Goal: Task Accomplishment & Management: Use online tool/utility

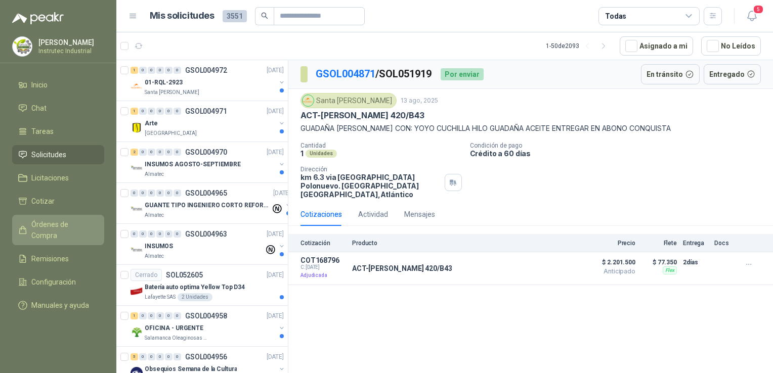
click at [54, 220] on span "Órdenes de Compra" at bounding box center [62, 230] width 63 height 22
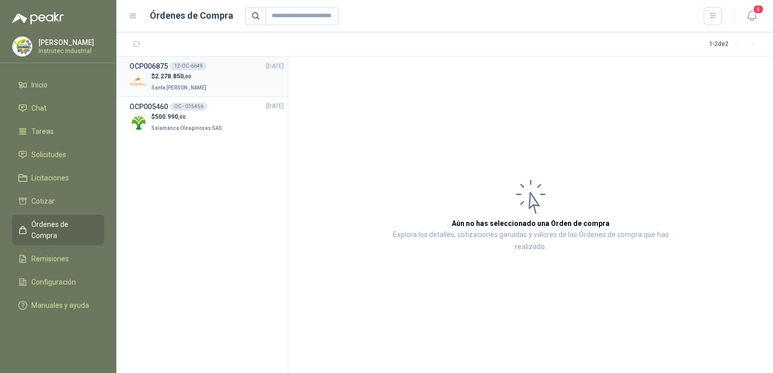
click at [235, 81] on div "$ 2.278.850 ,00 Santa [PERSON_NAME]" at bounding box center [207, 82] width 154 height 21
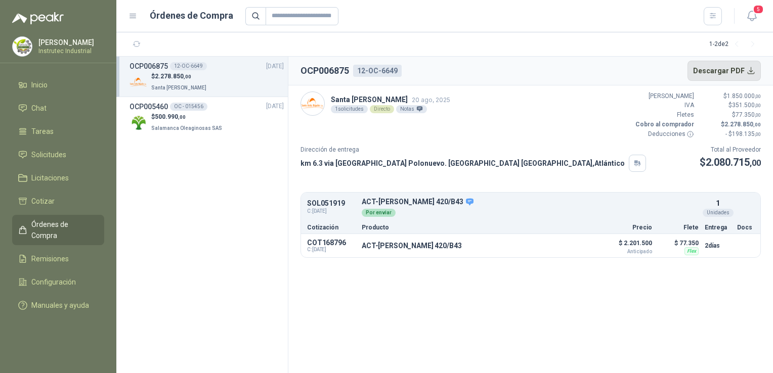
click at [745, 66] on button "Descargar PDF" at bounding box center [725, 71] width 74 height 20
click at [69, 109] on li "Chat 5" at bounding box center [58, 108] width 80 height 11
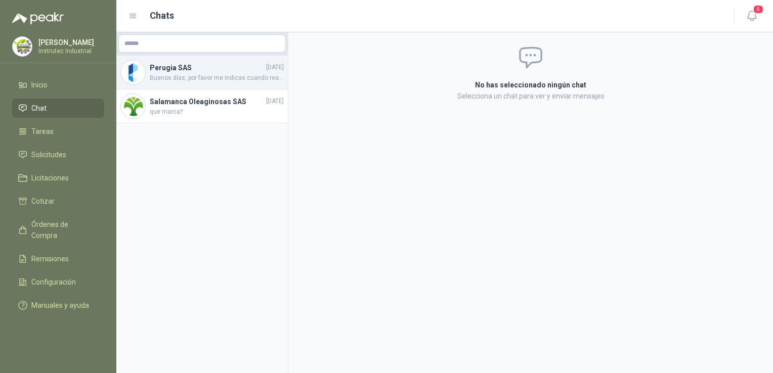
click at [209, 78] on span "Buenos días, por favor me indicas cuando realizan esta entrega" at bounding box center [217, 78] width 134 height 10
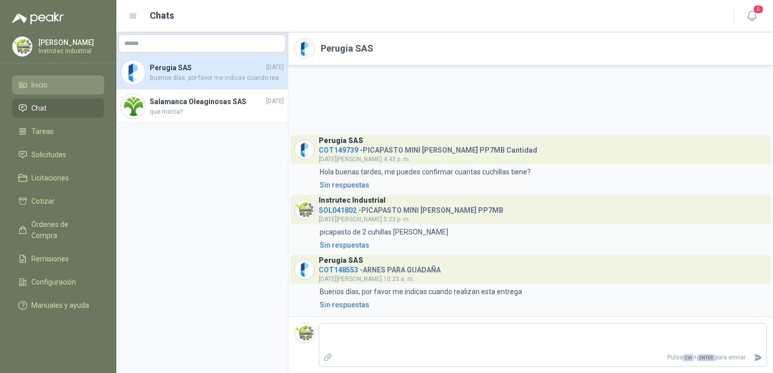
click at [63, 87] on li "Inicio" at bounding box center [58, 84] width 80 height 11
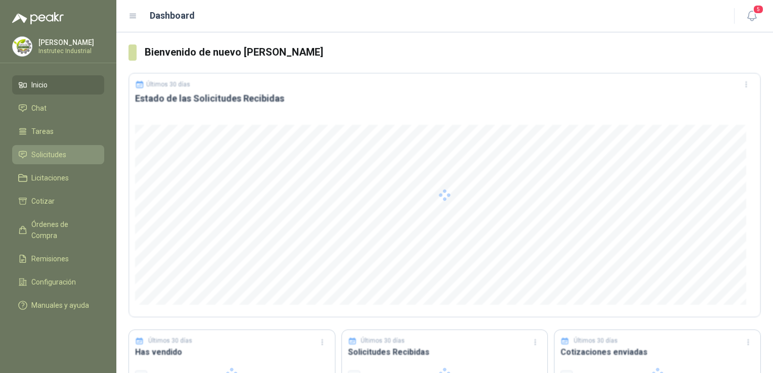
click at [61, 152] on span "Solicitudes" at bounding box center [48, 154] width 35 height 11
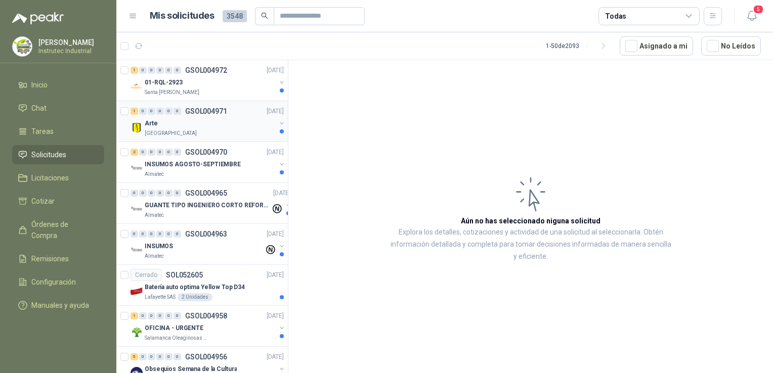
click at [231, 118] on div "Arte" at bounding box center [210, 123] width 131 height 12
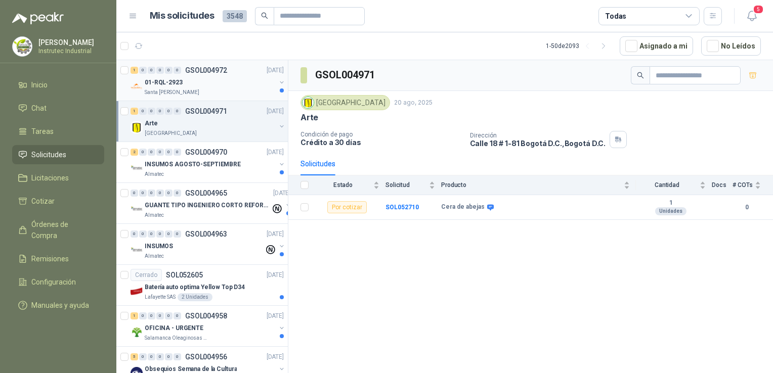
click at [200, 89] on div "Santa [PERSON_NAME]" at bounding box center [210, 93] width 131 height 8
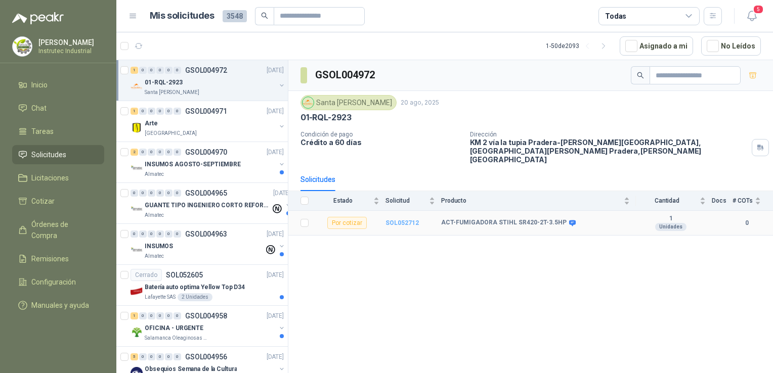
click at [394, 220] on b "SOL052712" at bounding box center [402, 223] width 33 height 7
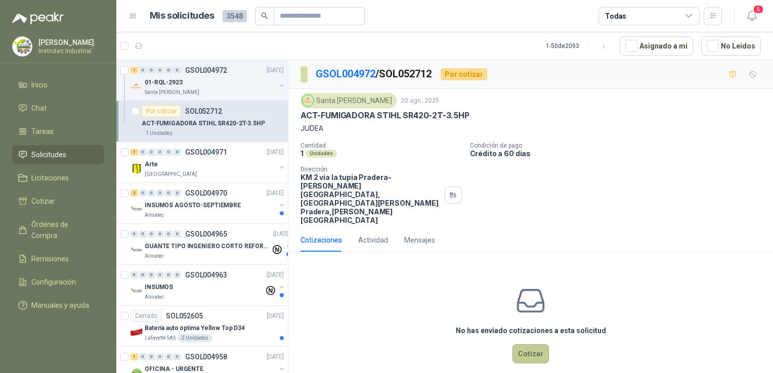
click at [531, 345] on button "Cotizar" at bounding box center [531, 354] width 36 height 19
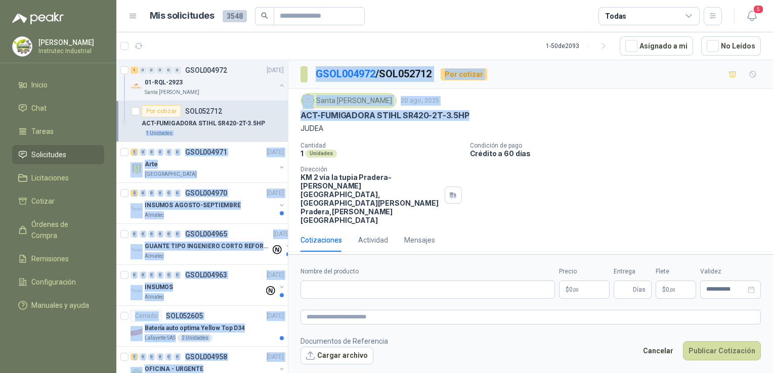
drag, startPoint x: 477, startPoint y: 112, endPoint x: 286, endPoint y: 118, distance: 190.3
click at [286, 118] on div "1 0 0 0 0 0 GSOL004972 [DATE] 01-RQL-2923 Santa [PERSON_NAME] Por cotizar SOL05…" at bounding box center [444, 218] width 657 height 317
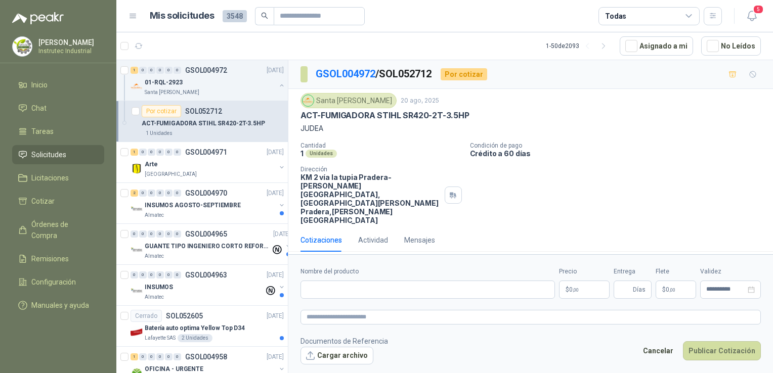
drag, startPoint x: 286, startPoint y: 118, endPoint x: 306, endPoint y: 126, distance: 20.9
click at [306, 126] on p "JUDEA" at bounding box center [531, 128] width 460 height 11
drag, startPoint x: 472, startPoint y: 113, endPoint x: 302, endPoint y: 117, distance: 170.1
click at [302, 117] on div "ACT-FUMIGADORA STIHL SR420-2T-3.5HP" at bounding box center [531, 115] width 460 height 11
copy p "ACT-FUMIGADORA STIHL SR420-2T-3.5HP"
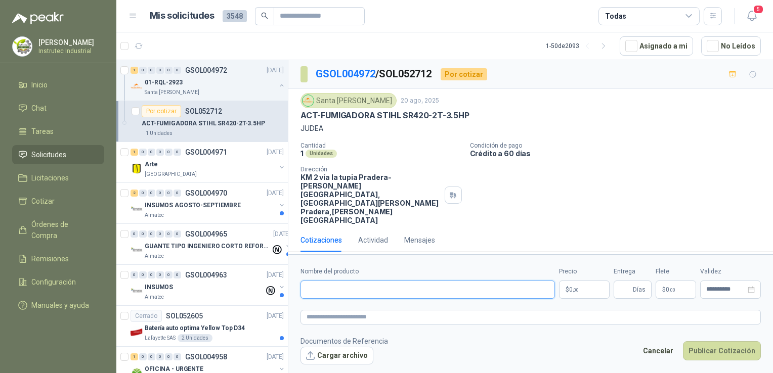
click at [369, 281] on input "Nombre del producto" at bounding box center [428, 290] width 255 height 18
paste input "**********"
type input "**********"
click at [591, 267] on body "[PERSON_NAME] Instrutec Industrial Inicio Chat Tareas Solicitudes Licitaciones …" at bounding box center [386, 186] width 773 height 373
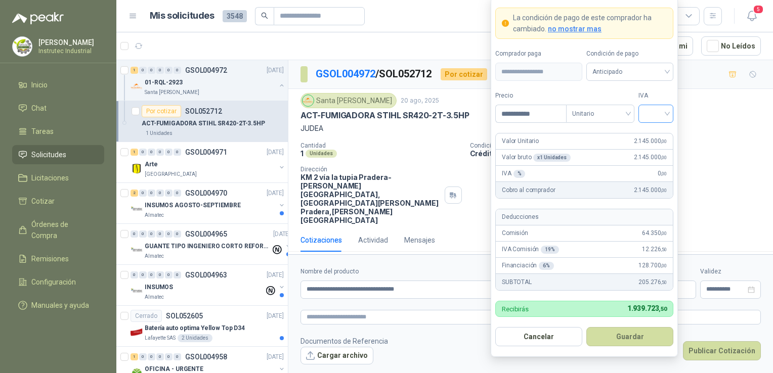
type input "**********"
click at [660, 112] on input "search" at bounding box center [656, 112] width 23 height 15
click at [652, 132] on div "19%" at bounding box center [656, 135] width 19 height 11
click at [619, 341] on button "Guardar" at bounding box center [629, 336] width 87 height 19
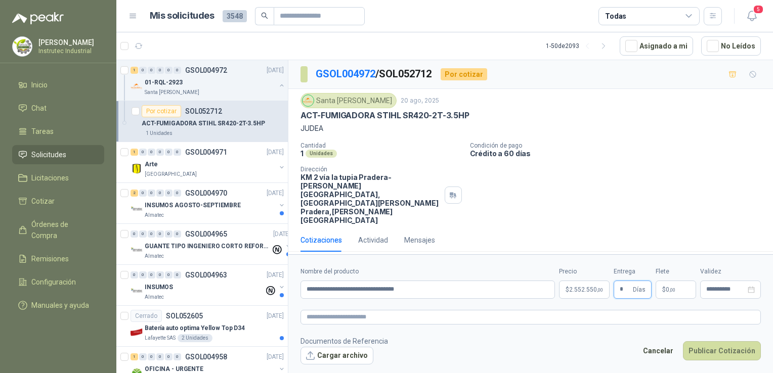
type input "*"
click at [668, 287] on span "0 ,00" at bounding box center [671, 290] width 10 height 6
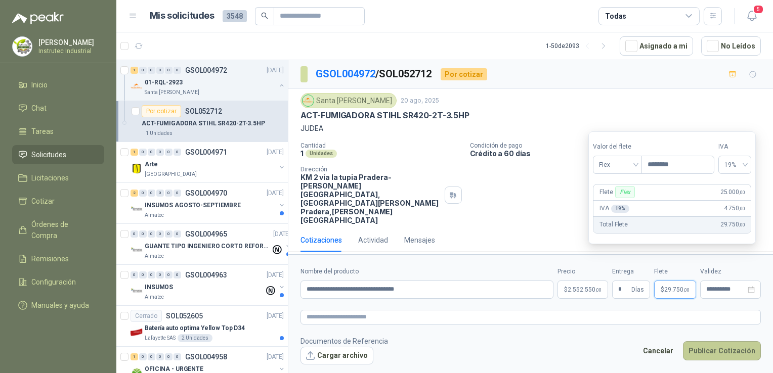
type input "********"
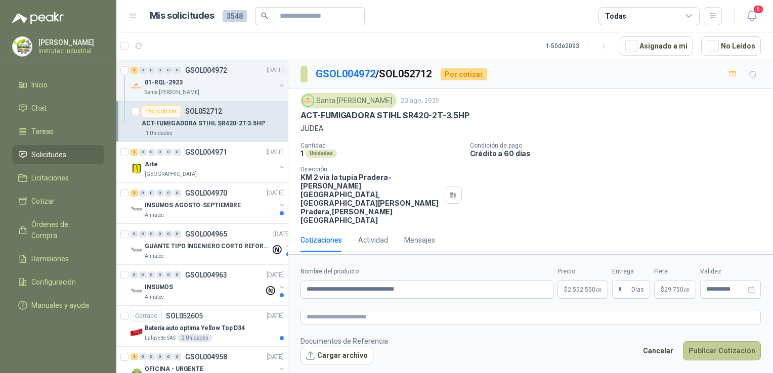
click at [710, 342] on button "Publicar Cotización" at bounding box center [722, 351] width 78 height 19
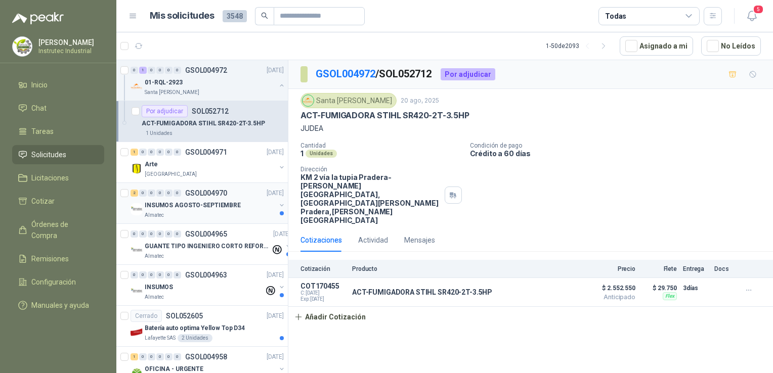
click at [233, 219] on div "Almatec" at bounding box center [210, 216] width 131 height 8
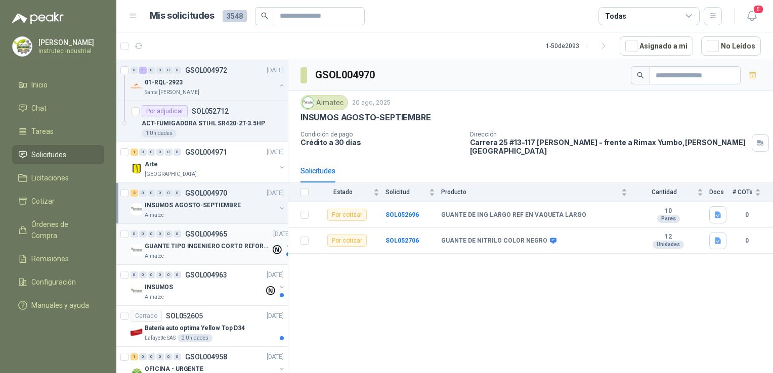
click at [241, 254] on div "Almatec" at bounding box center [208, 257] width 126 height 8
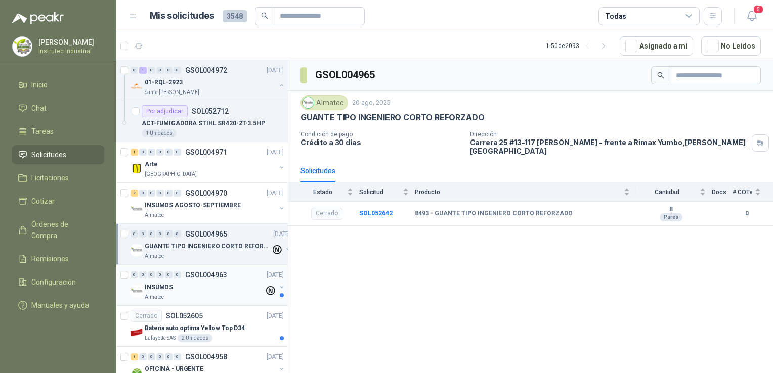
click at [219, 293] on div "Almatec" at bounding box center [204, 297] width 119 height 8
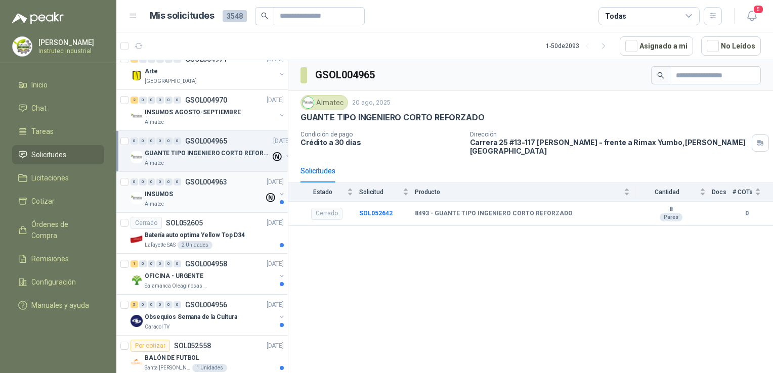
scroll to position [152, 0]
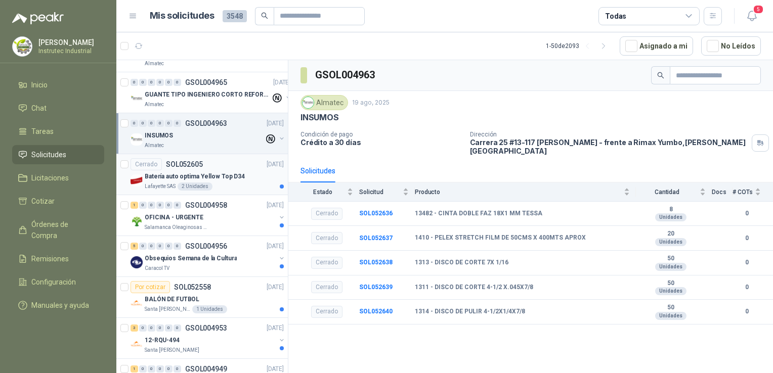
click at [215, 163] on div "Cerrado SOL052605 [DATE]" at bounding box center [207, 164] width 153 height 12
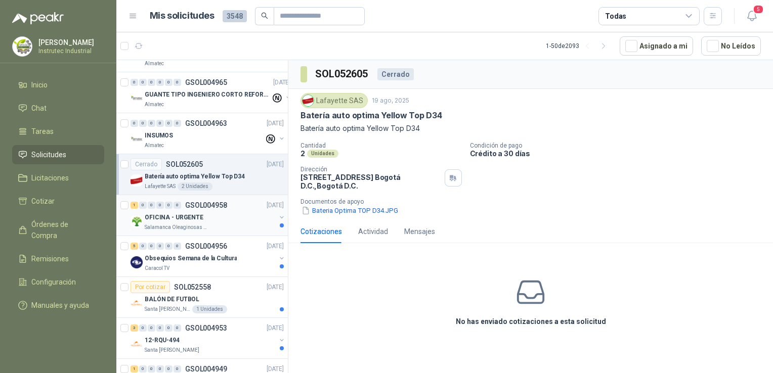
click at [237, 220] on div "OFICINA - URGENTE" at bounding box center [210, 218] width 131 height 12
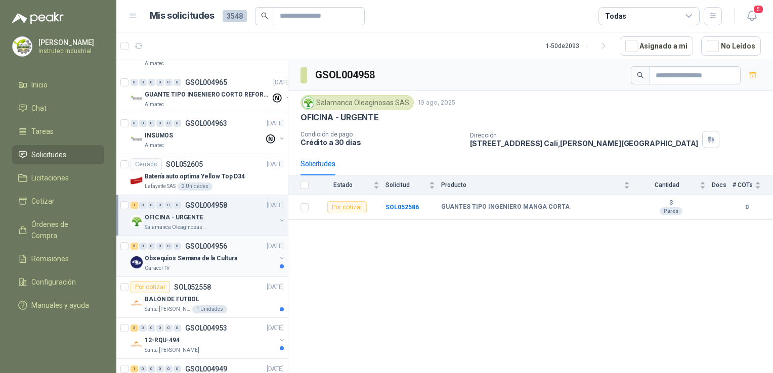
click at [234, 261] on div "Obsequios Semana de la Cultura" at bounding box center [210, 259] width 131 height 12
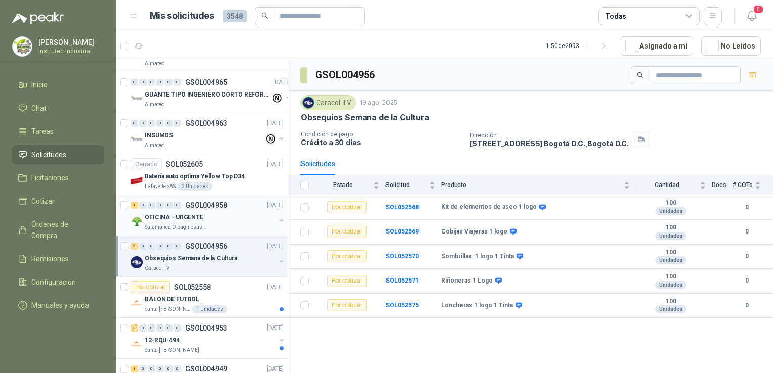
click at [234, 219] on div "OFICINA - URGENTE" at bounding box center [210, 218] width 131 height 12
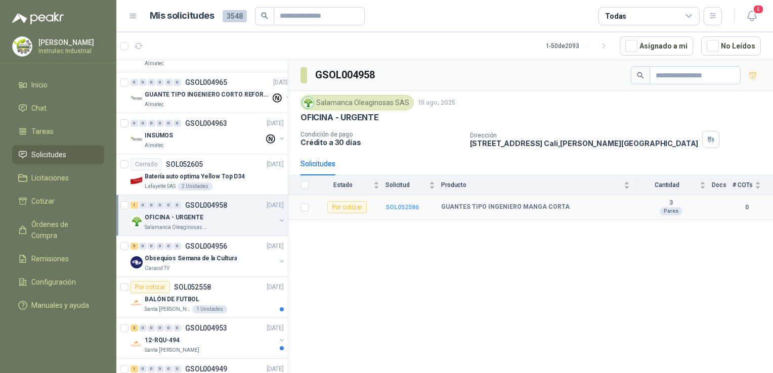
click at [393, 205] on b "SOL052586" at bounding box center [402, 207] width 33 height 7
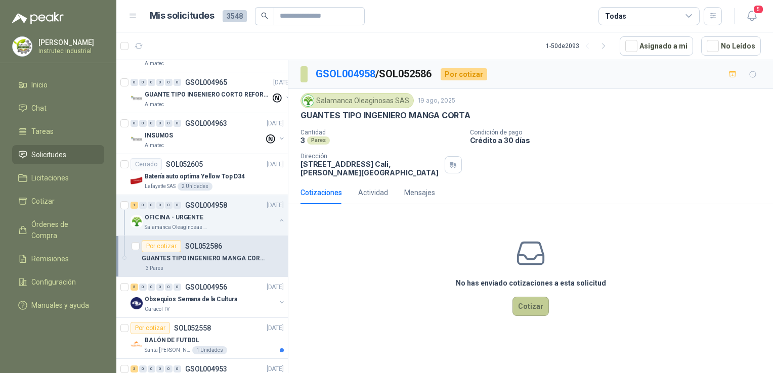
click at [526, 303] on button "Cotizar" at bounding box center [531, 306] width 36 height 19
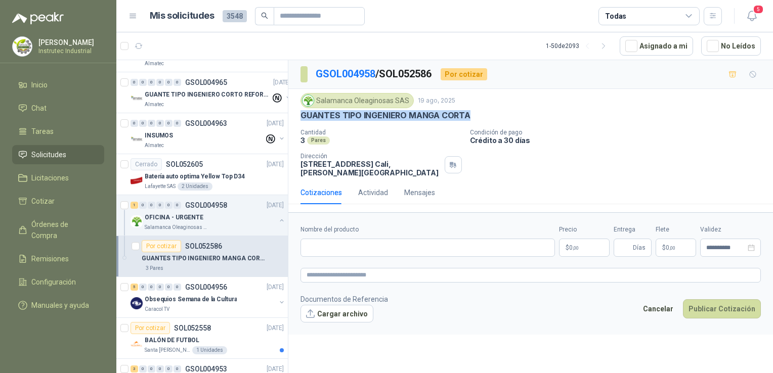
drag, startPoint x: 471, startPoint y: 115, endPoint x: 296, endPoint y: 119, distance: 175.1
click at [296, 119] on div "Salamanca Oleaginosas SAS [DATE] GUANTES TIPO INGENIERO MANGA CORTA Cantidad 3 …" at bounding box center [530, 135] width 485 height 92
copy p "GUANTES TIPO INGENIERO MANGA CORTA"
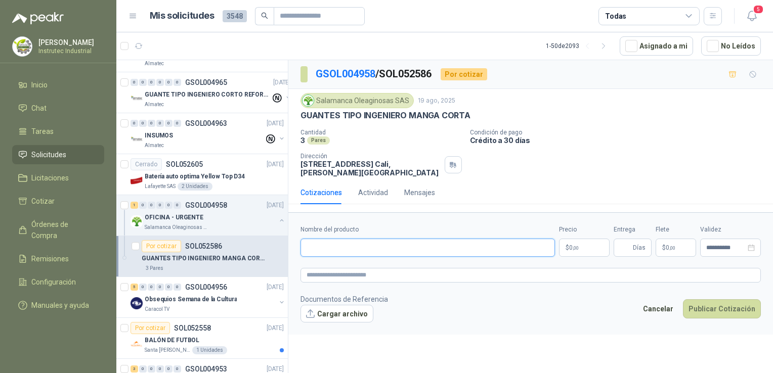
click at [355, 246] on input "Nombre del producto" at bounding box center [428, 248] width 255 height 18
paste input "**********"
type input "**********"
click at [602, 243] on p "$ 0 ,00" at bounding box center [584, 248] width 51 height 18
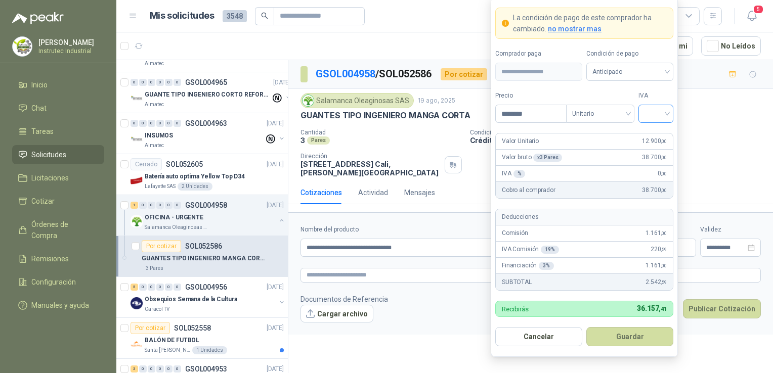
type input "********"
click at [655, 117] on input "search" at bounding box center [656, 112] width 23 height 15
click at [649, 135] on div "19%" at bounding box center [656, 135] width 19 height 11
click at [616, 329] on button "Guardar" at bounding box center [629, 336] width 87 height 19
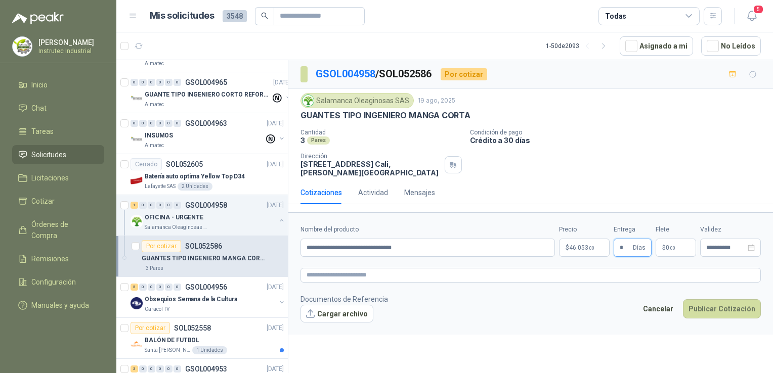
type input "*"
click at [682, 241] on p "$ 0 ,00" at bounding box center [676, 248] width 40 height 18
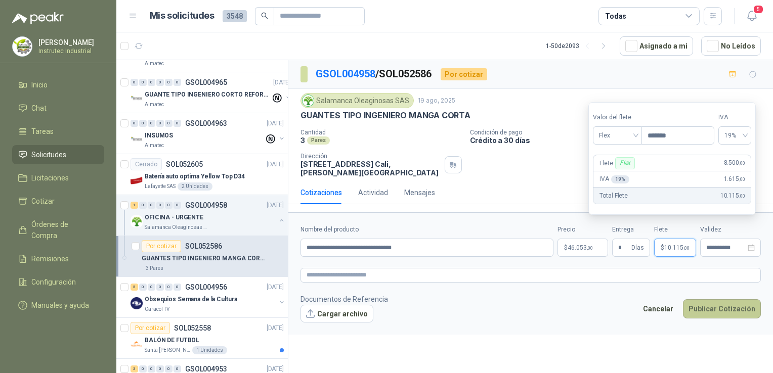
type input "*******"
click at [735, 300] on button "Publicar Cotización" at bounding box center [722, 309] width 78 height 19
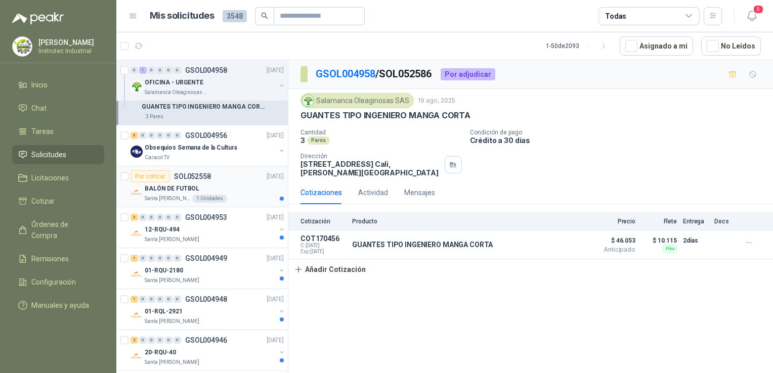
scroll to position [354, 0]
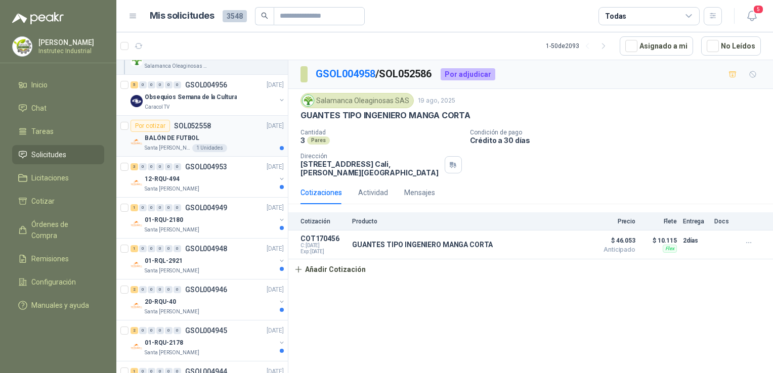
click at [242, 139] on div "BALÓN DE FUTBOL" at bounding box center [214, 138] width 139 height 12
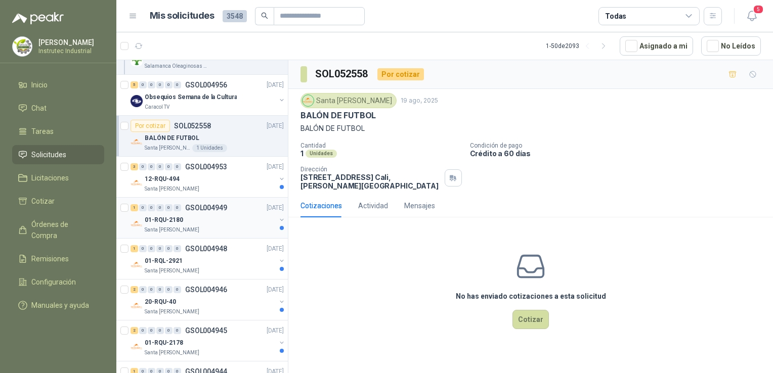
click at [200, 224] on div "01-RQU-2180" at bounding box center [210, 220] width 131 height 12
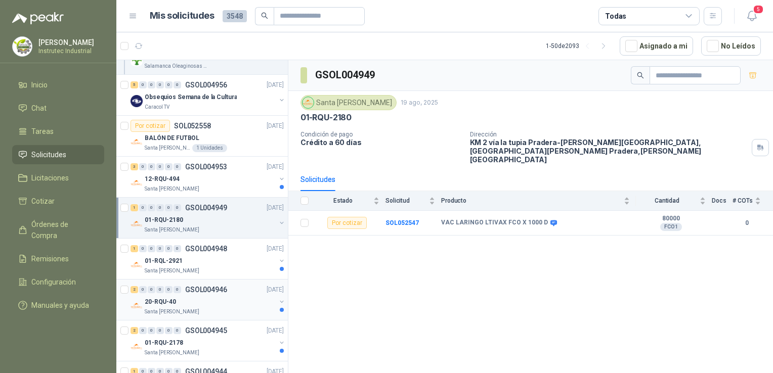
click at [236, 296] on div "20-RQU-40" at bounding box center [210, 302] width 131 height 12
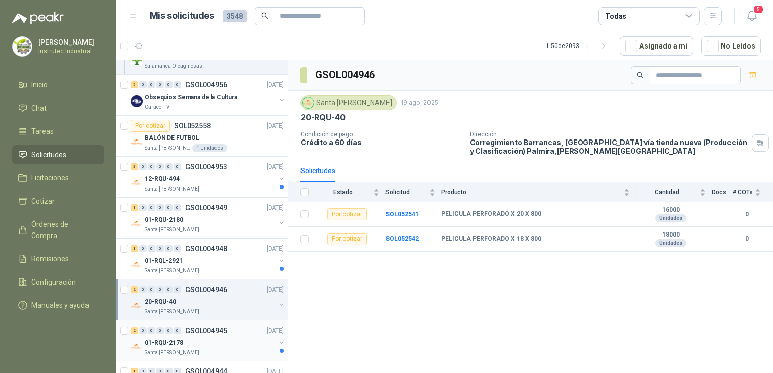
click at [199, 346] on div "01-RQU-2178" at bounding box center [210, 343] width 131 height 12
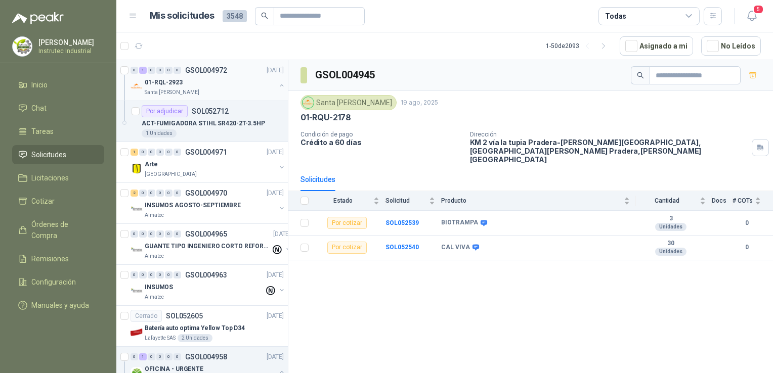
click at [185, 89] on p "Santa [PERSON_NAME]" at bounding box center [172, 93] width 55 height 8
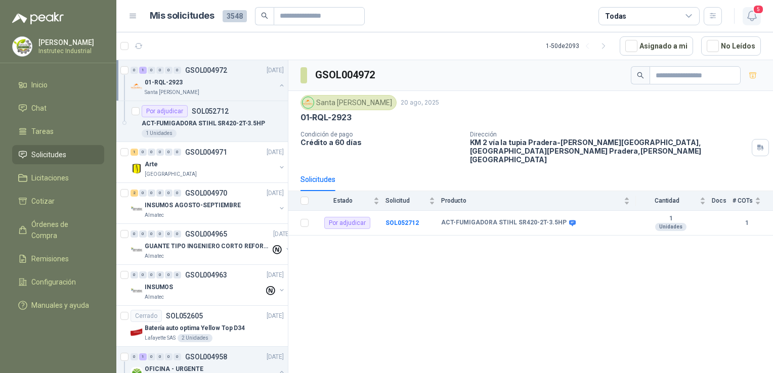
click at [748, 14] on icon "button" at bounding box center [752, 16] width 13 height 13
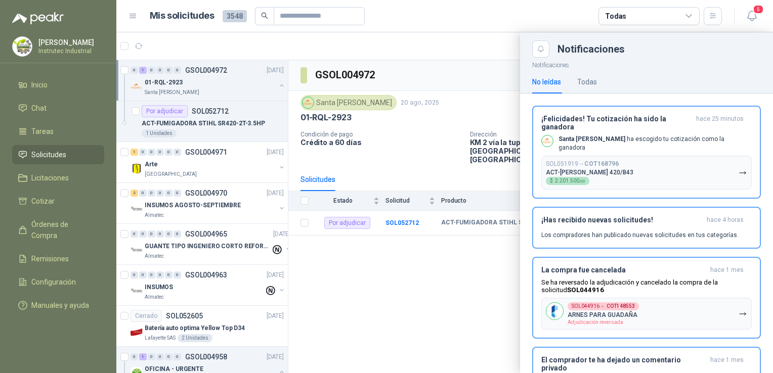
click at [467, 31] on header "Mis solicitudes 3548 Todas 5" at bounding box center [444, 16] width 657 height 32
